Goal: Task Accomplishment & Management: Use online tool/utility

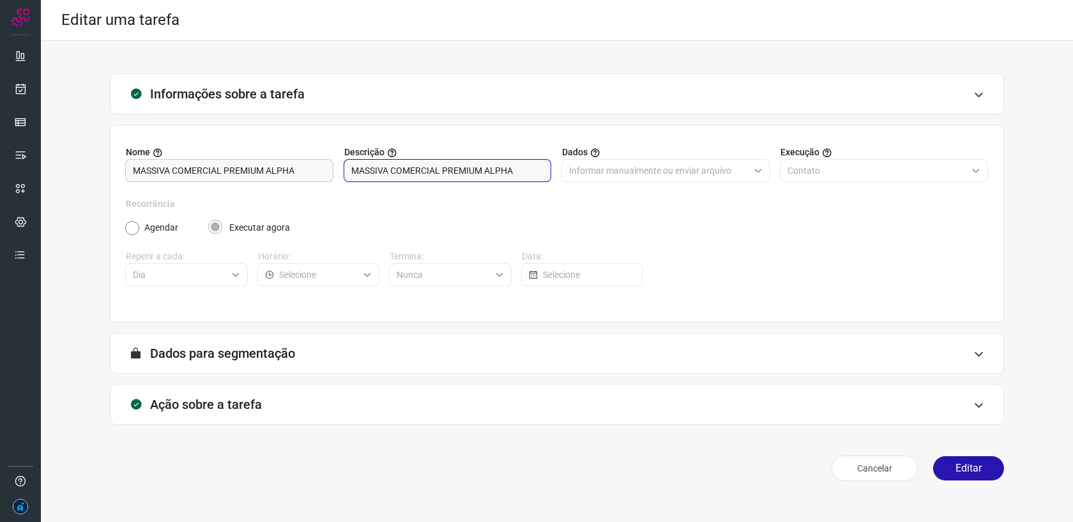
click at [507, 169] on input "MASSIVA COMERCIAL PREMIUM ALPHA" at bounding box center [447, 171] width 193 height 22
drag, startPoint x: 968, startPoint y: 467, endPoint x: 947, endPoint y: 458, distance: 22.9
click at [968, 467] on button "Editar" at bounding box center [968, 468] width 71 height 24
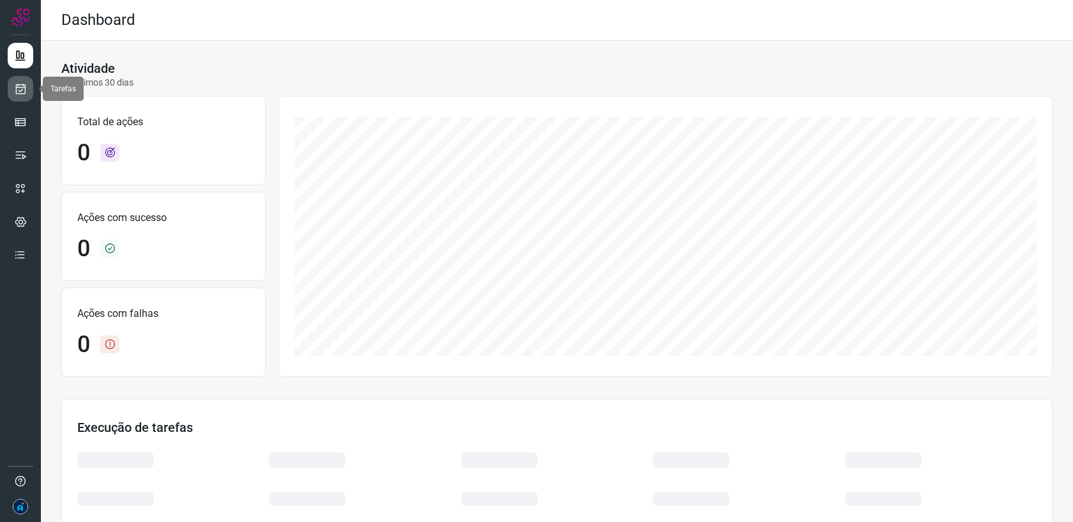
click at [19, 85] on icon at bounding box center [20, 88] width 13 height 13
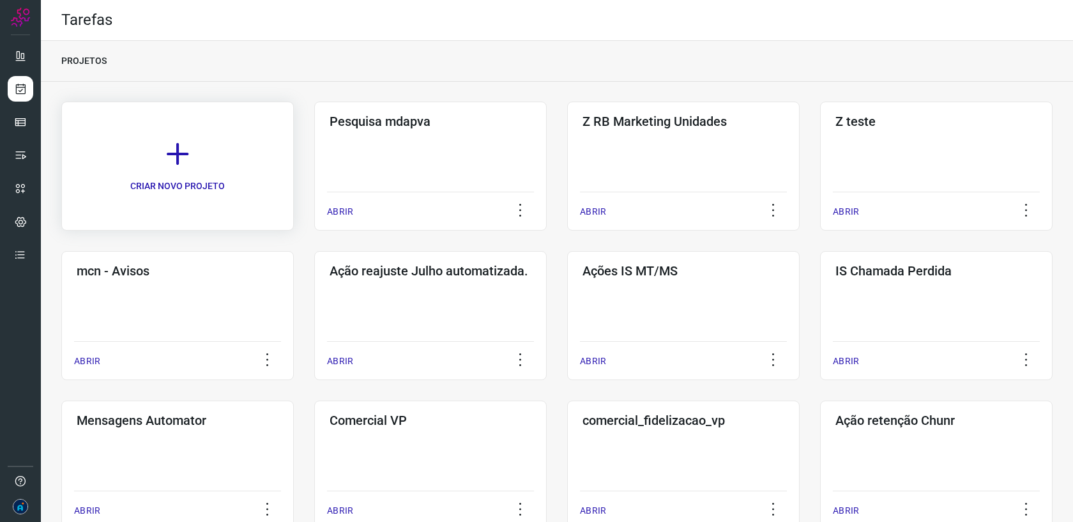
click at [228, 167] on link "CRIAR NOVO PROJETO" at bounding box center [177, 166] width 232 height 129
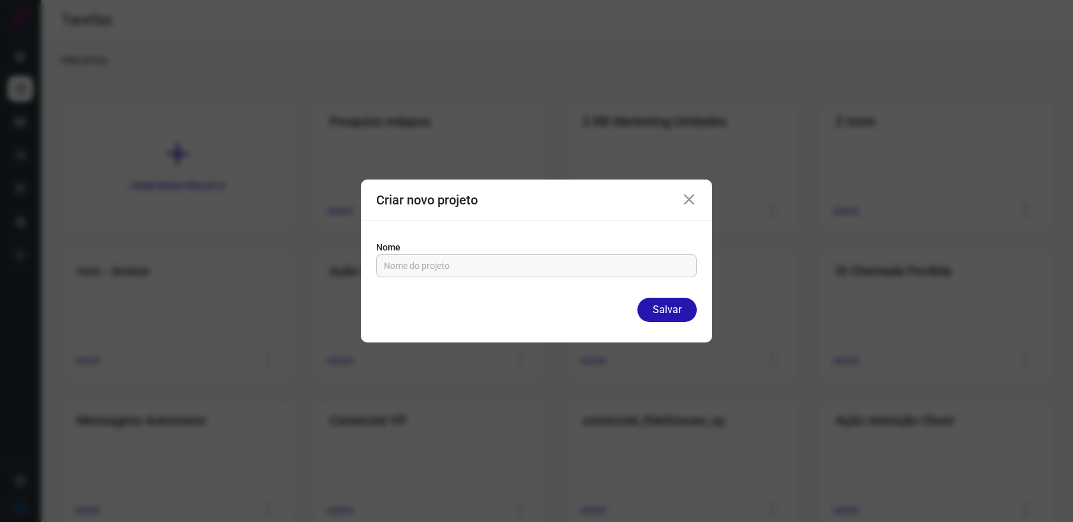
click at [689, 198] on icon at bounding box center [688, 199] width 15 height 15
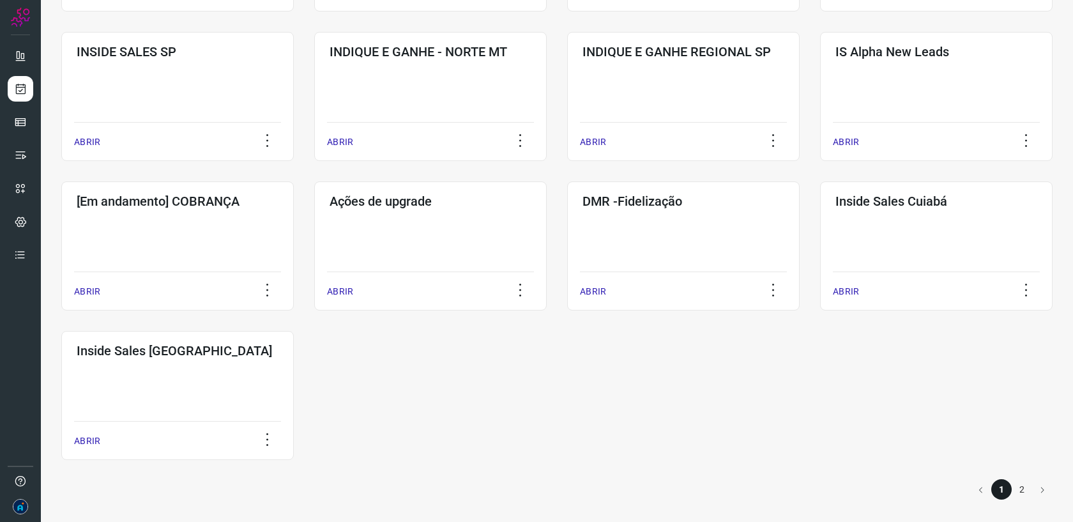
scroll to position [518, 0]
click at [686, 54] on h3 "INDIQUE E GANHE REGIONAL SP" at bounding box center [683, 50] width 202 height 15
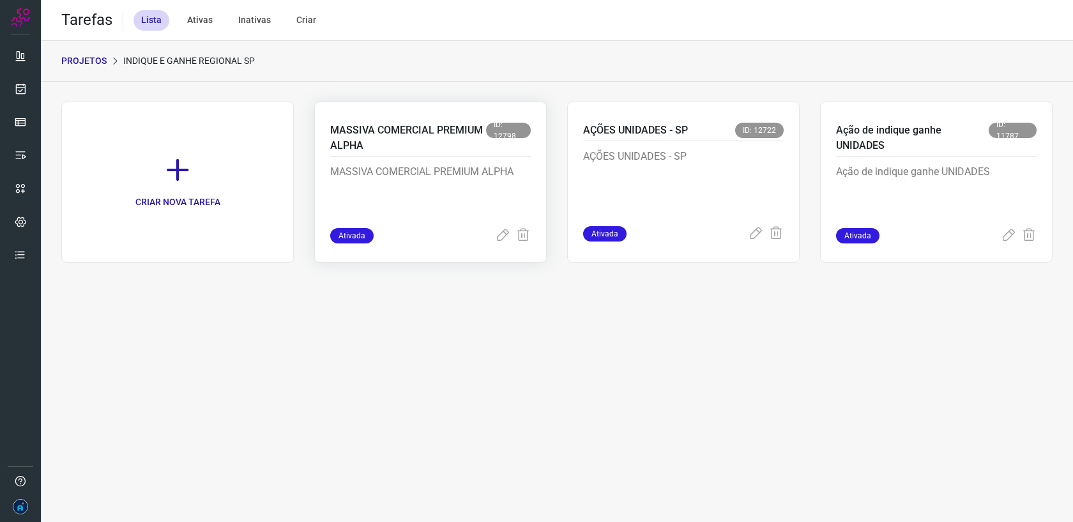
click at [411, 144] on p "MASSIVA COMERCIAL PREMIUM ALPHA" at bounding box center [408, 138] width 156 height 31
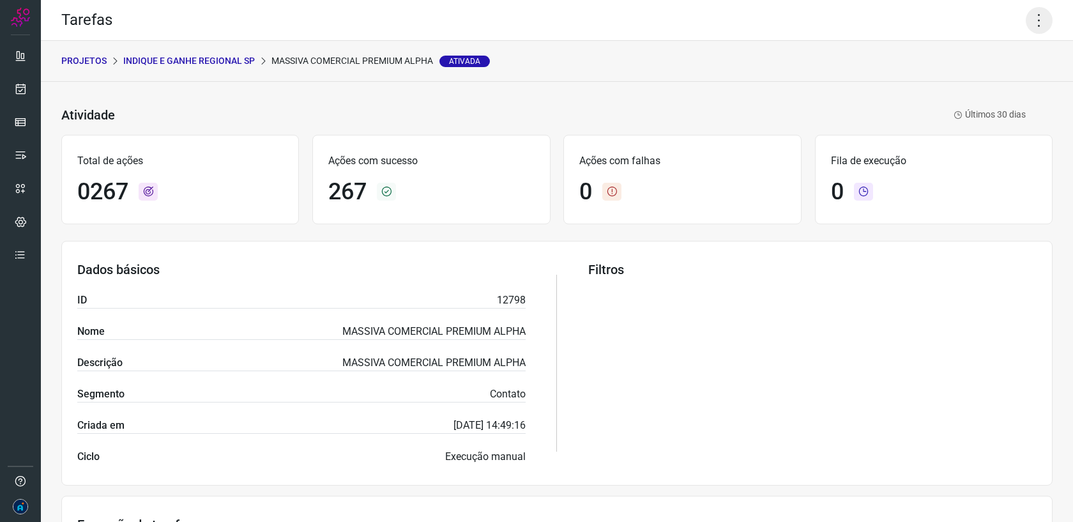
click at [1044, 10] on icon at bounding box center [1038, 20] width 27 height 27
click at [997, 57] on li "Editar" at bounding box center [993, 59] width 116 height 20
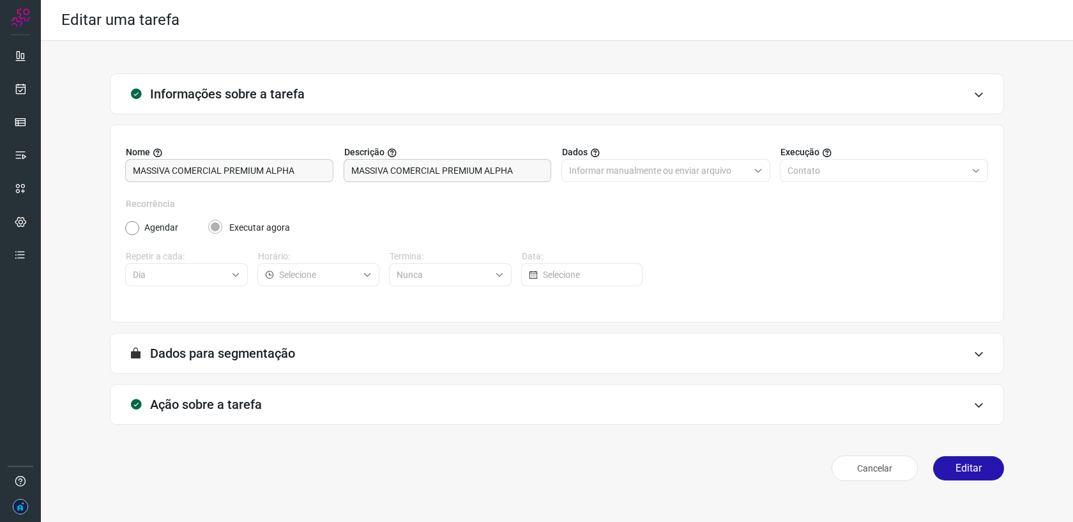
drag, startPoint x: 967, startPoint y: 468, endPoint x: 875, endPoint y: 453, distance: 93.7
click at [967, 468] on button "Editar" at bounding box center [968, 468] width 71 height 24
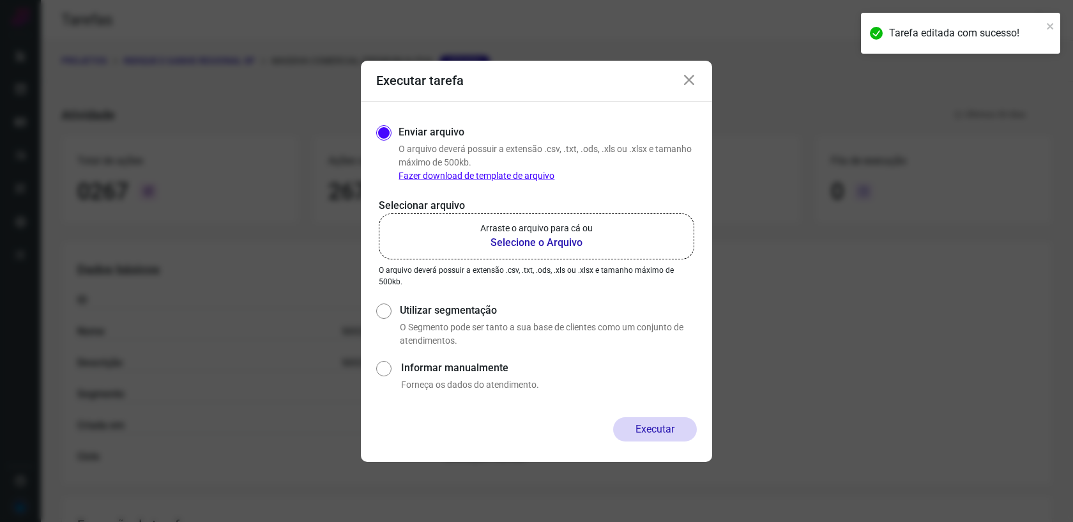
click at [555, 236] on b "Selecione o Arquivo" at bounding box center [536, 242] width 112 height 15
click at [0, 0] on input "Arraste o arquivo para cá ou Selecione o Arquivo" at bounding box center [0, 0] width 0 height 0
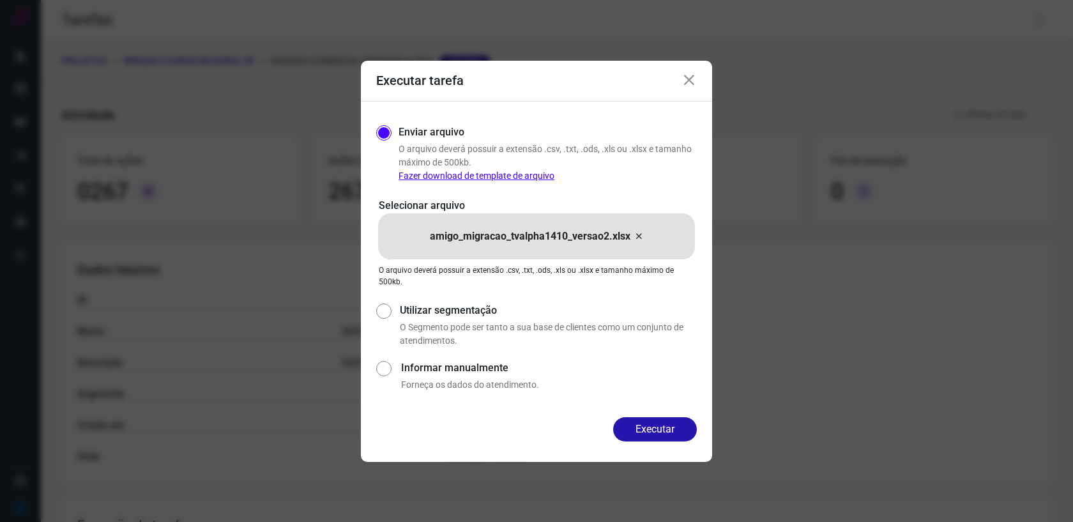
click at [695, 79] on icon at bounding box center [688, 80] width 15 height 15
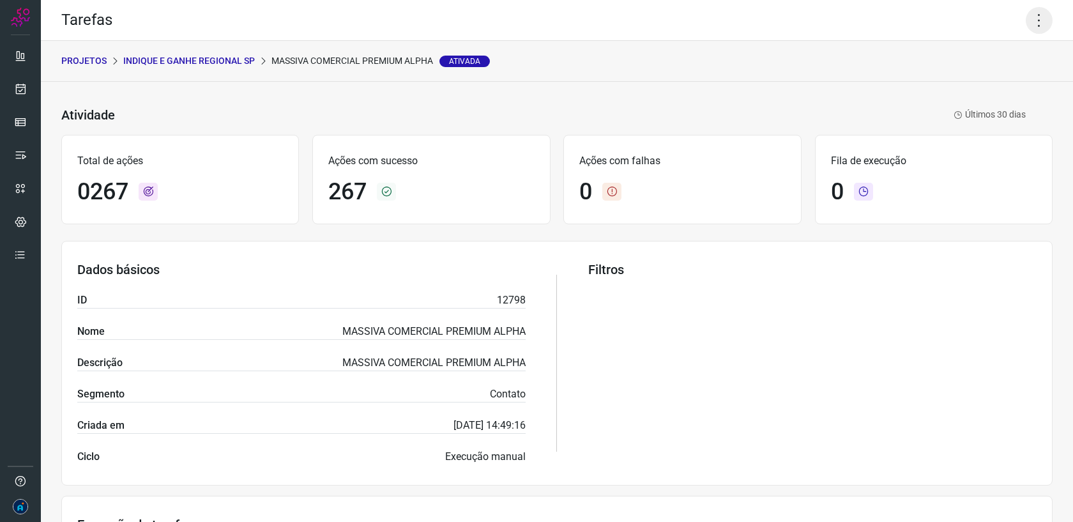
click at [1038, 15] on icon at bounding box center [1038, 20] width 27 height 27
click at [975, 59] on li "Editar" at bounding box center [993, 59] width 116 height 20
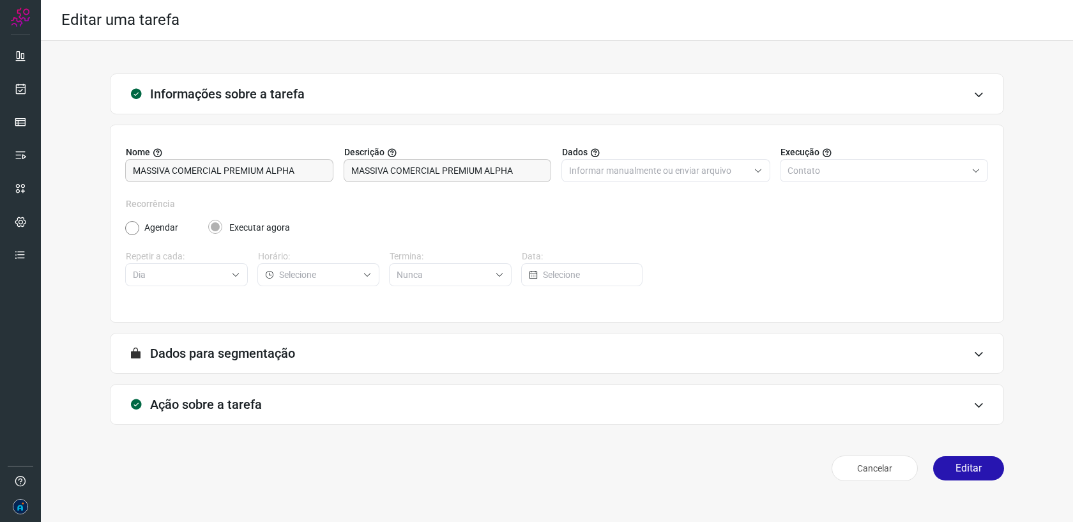
click at [162, 226] on label "Agendar" at bounding box center [161, 227] width 34 height 13
click at [960, 467] on button "Editar" at bounding box center [968, 468] width 71 height 24
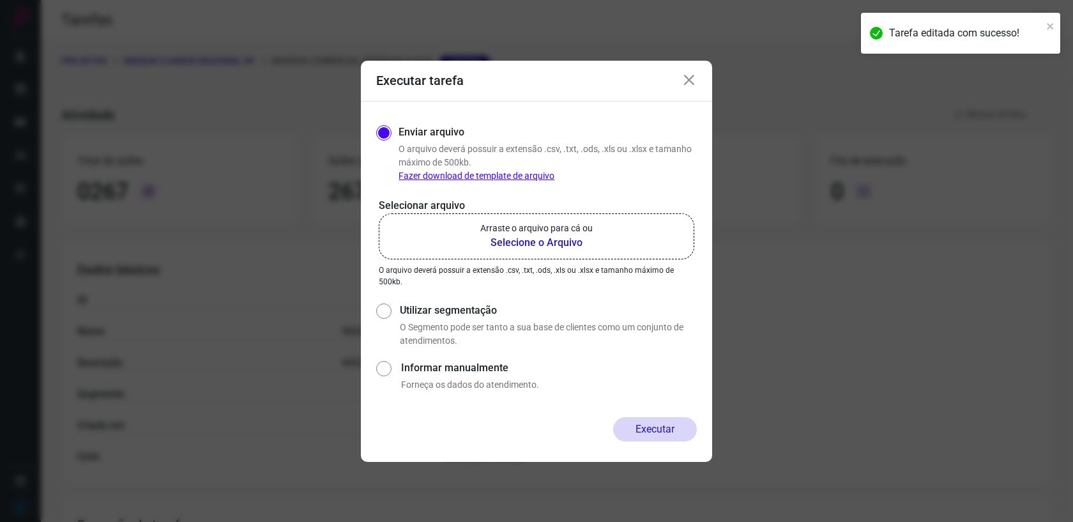
click at [511, 240] on b "Selecione o Arquivo" at bounding box center [536, 242] width 112 height 15
click at [0, 0] on input "Arraste o arquivo para cá ou Selecione o Arquivo" at bounding box center [0, 0] width 0 height 0
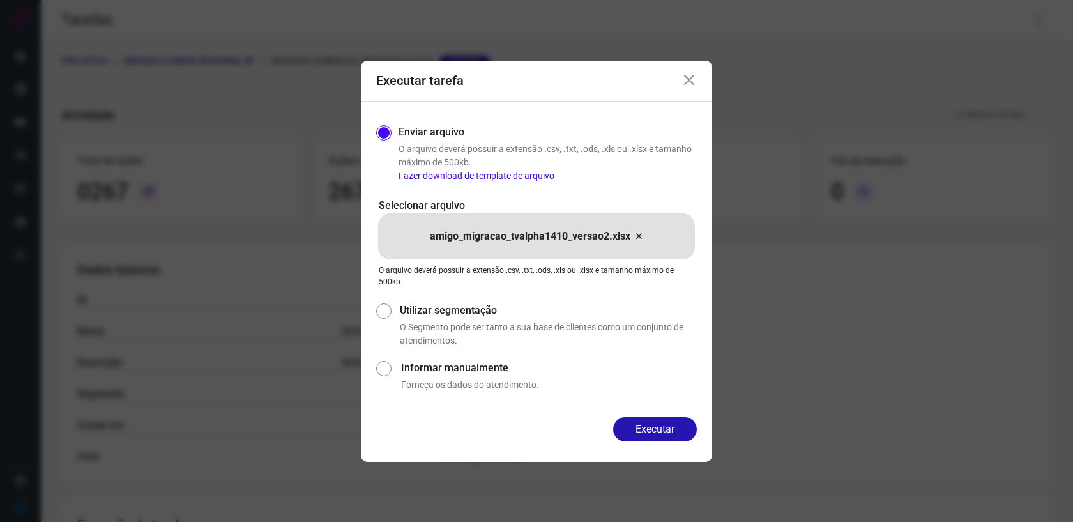
click at [688, 82] on icon at bounding box center [688, 80] width 15 height 15
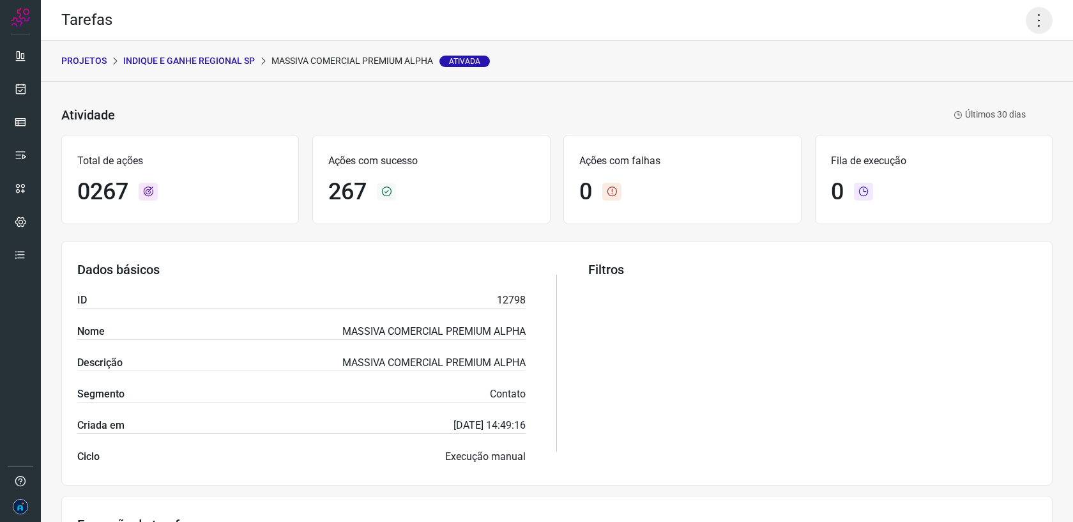
click at [1040, 15] on icon at bounding box center [1038, 20] width 27 height 27
click at [1006, 60] on li "Editar" at bounding box center [993, 59] width 116 height 20
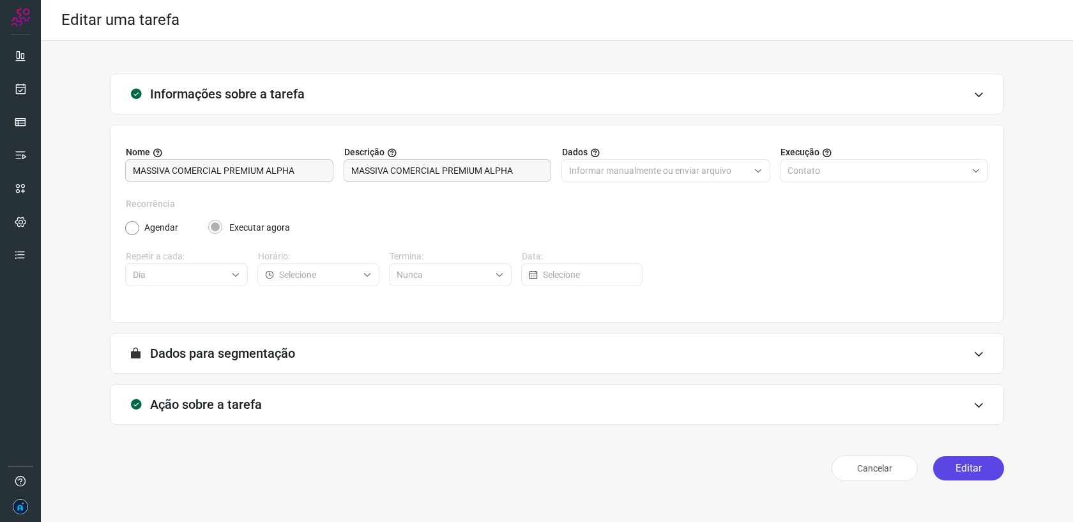
click at [957, 471] on button "Editar" at bounding box center [968, 468] width 71 height 24
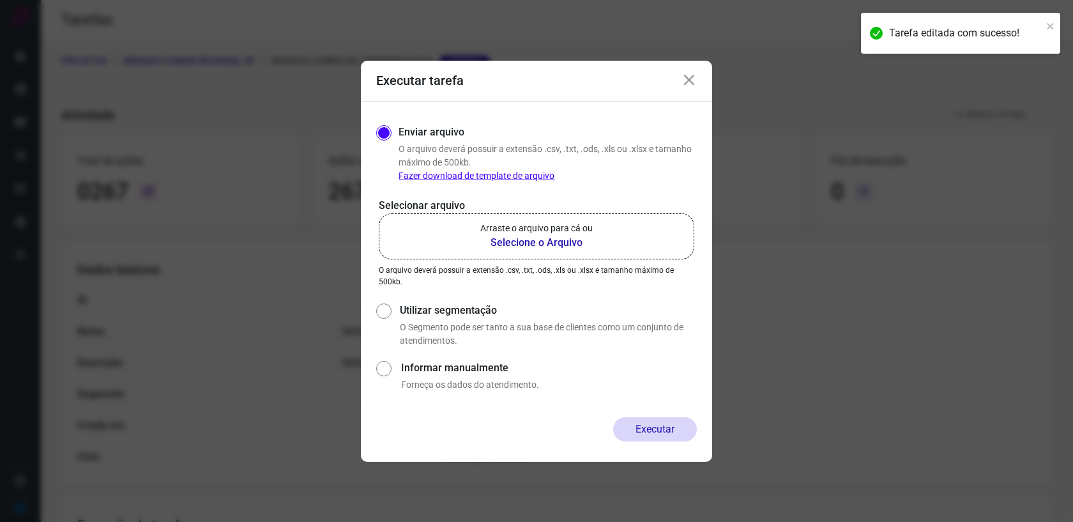
click at [511, 241] on b "Selecione o Arquivo" at bounding box center [536, 242] width 112 height 15
click at [0, 0] on input "Arraste o arquivo para cá ou Selecione o Arquivo" at bounding box center [0, 0] width 0 height 0
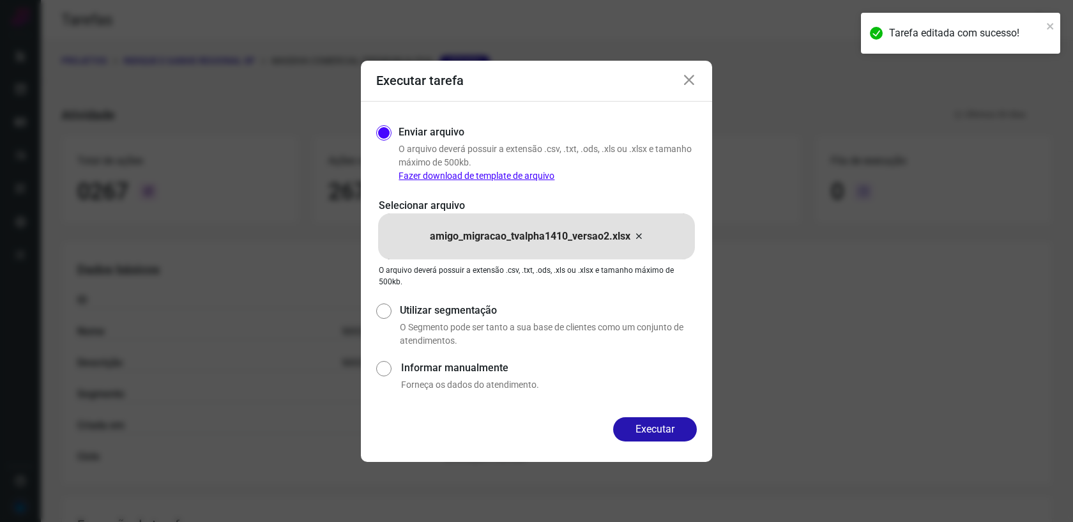
drag, startPoint x: 654, startPoint y: 429, endPoint x: 651, endPoint y: 393, distance: 36.5
click at [654, 429] on button "Executar" at bounding box center [655, 429] width 84 height 24
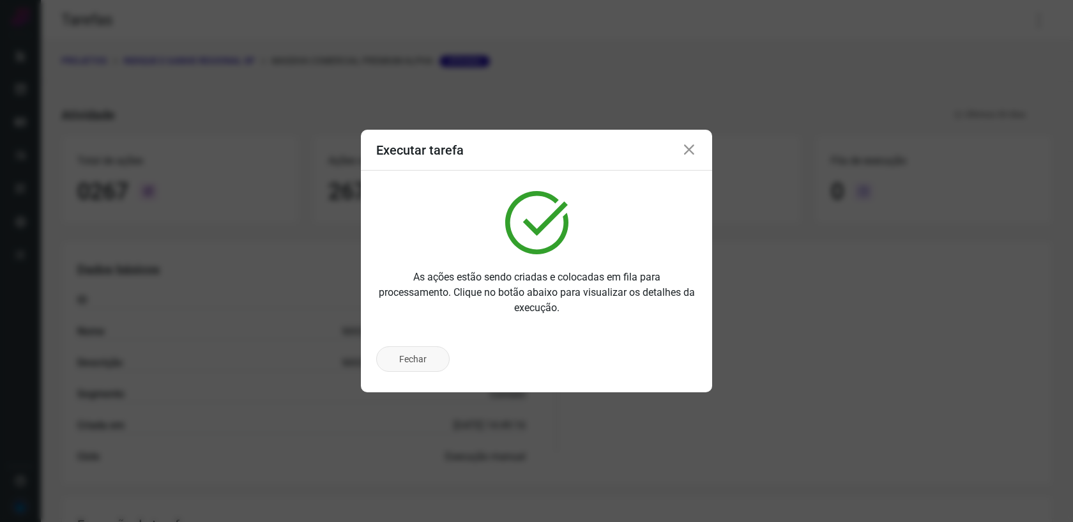
click at [437, 362] on button "Fechar" at bounding box center [412, 359] width 73 height 26
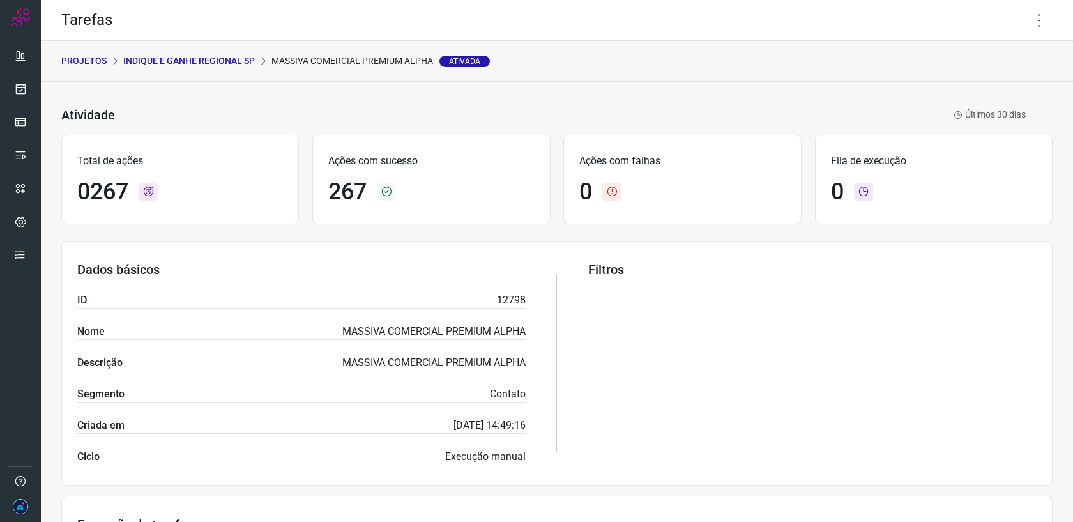
scroll to position [137, 0]
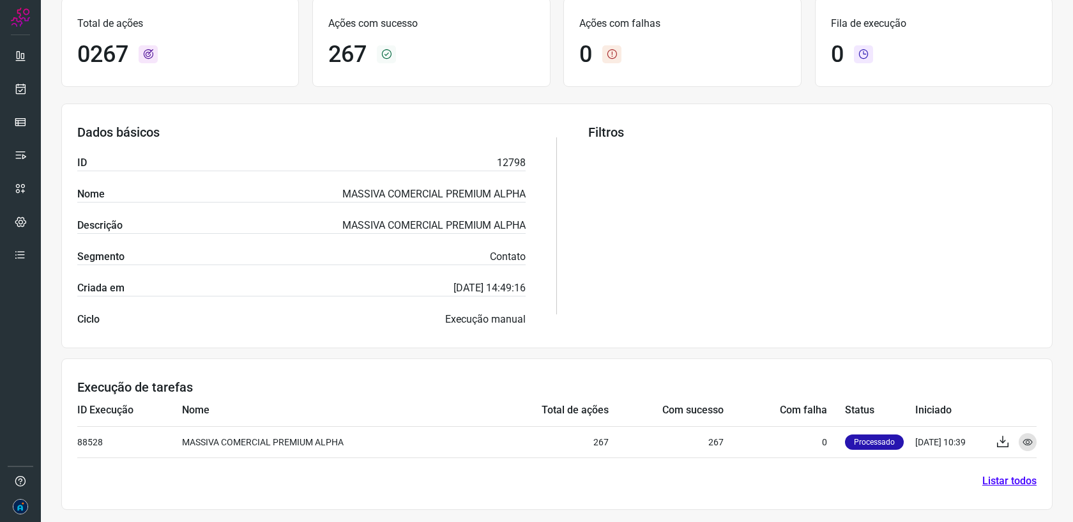
click at [991, 483] on link "Listar todos" at bounding box center [1009, 480] width 54 height 15
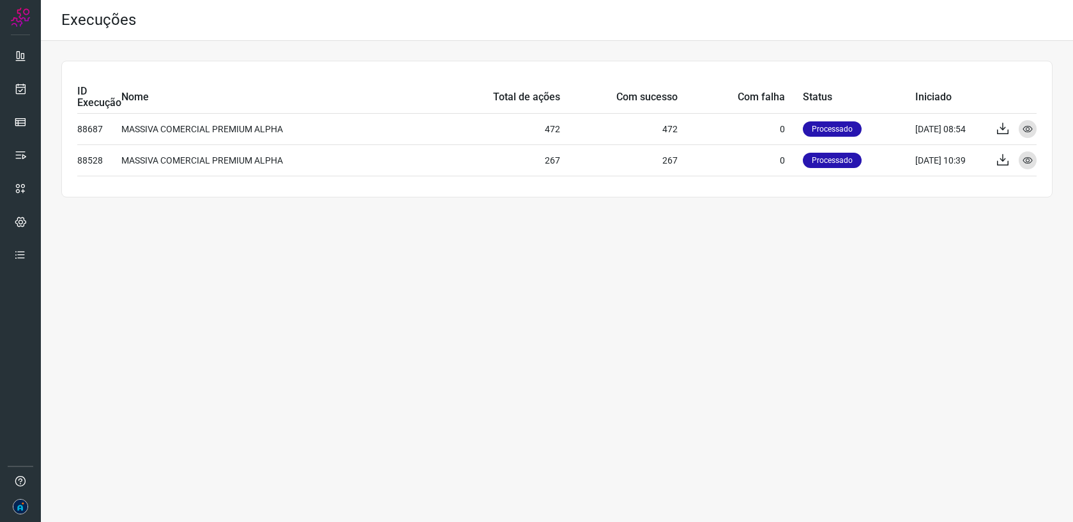
click at [769, 293] on div "Execuções ID Execução Nome Total de ações Com sucesso Com falha Status Iniciado…" at bounding box center [557, 261] width 1032 height 522
